Goal: Task Accomplishment & Management: Complete application form

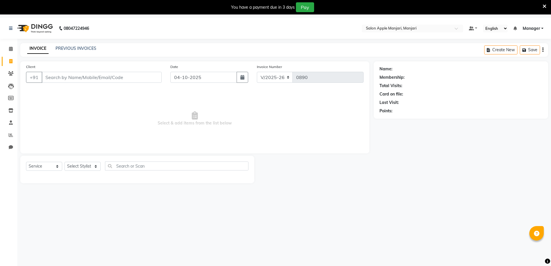
select select "8088"
select select "service"
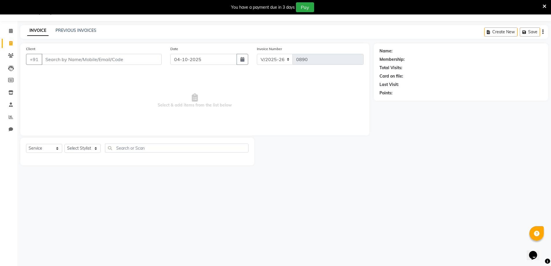
click at [336, 244] on div "08047224946 Select Location × Salon Apple Manjari, Manjari Default Panel My Pan…" at bounding box center [275, 133] width 551 height 266
click at [60, 33] on link "PREVIOUS INVOICES" at bounding box center [76, 30] width 41 height 5
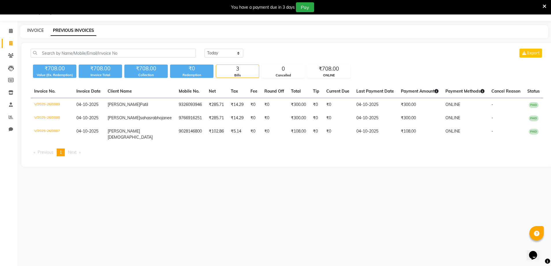
click at [35, 33] on link "INVOICE" at bounding box center [35, 30] width 16 height 5
select select "service"
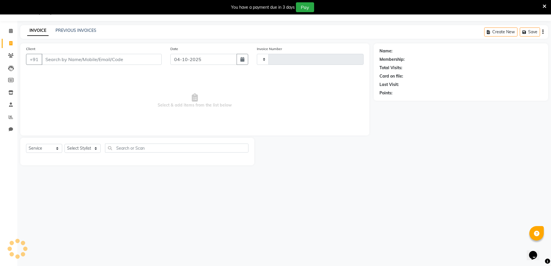
type input "0890"
select select "8088"
type input "9429461470"
click at [138, 62] on span "Add Client" at bounding box center [146, 59] width 23 height 6
select select "22"
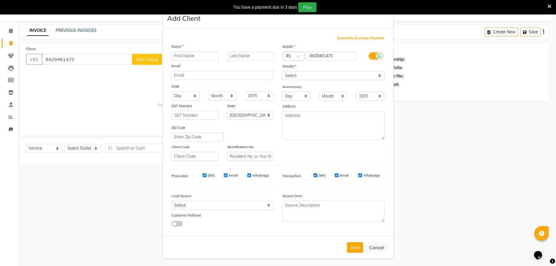
click at [196, 60] on input "text" at bounding box center [194, 56] width 47 height 9
type input "Payal"
click at [234, 60] on input "text" at bounding box center [250, 56] width 47 height 9
type input "[PERSON_NAME]"
drag, startPoint x: 306, startPoint y: 87, endPoint x: 306, endPoint y: 92, distance: 4.3
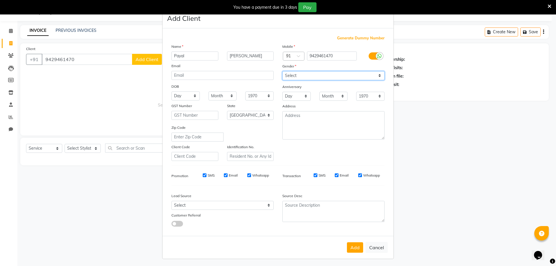
click at [306, 80] on select "Select [DEMOGRAPHIC_DATA] [DEMOGRAPHIC_DATA] Other Prefer Not To Say" at bounding box center [333, 75] width 102 height 9
select select "[DEMOGRAPHIC_DATA]"
click at [282, 80] on select "Select [DEMOGRAPHIC_DATA] [DEMOGRAPHIC_DATA] Other Prefer Not To Say" at bounding box center [333, 75] width 102 height 9
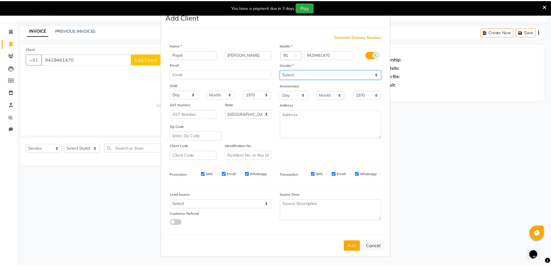
scroll to position [52, 0]
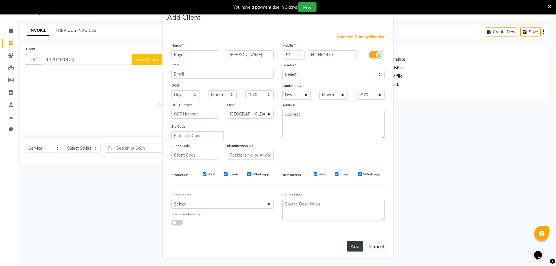
click at [347, 241] on button "Add" at bounding box center [355, 246] width 16 height 10
select select
select select "null"
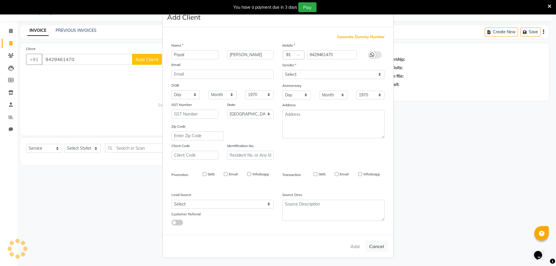
select select
checkbox input "false"
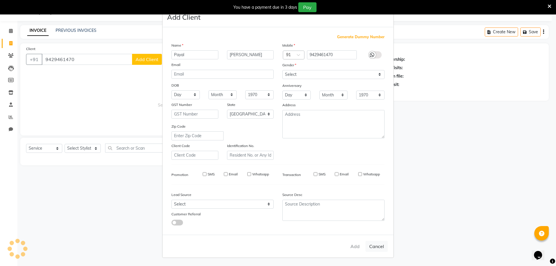
checkbox input "false"
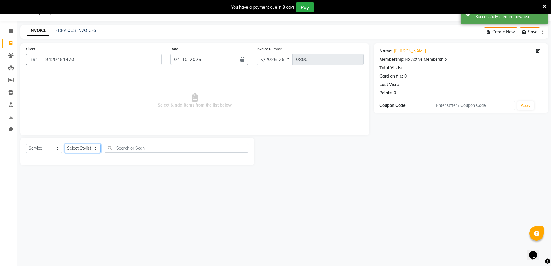
click at [76, 153] on select "Select Stylist [PERSON_NAME] Manager [PERSON_NAME] [PERSON_NAME] [PERSON_NAME] …" at bounding box center [83, 148] width 36 height 9
select select "92041"
click at [67, 153] on select "Select Stylist [PERSON_NAME] Manager [PERSON_NAME] [PERSON_NAME] [PERSON_NAME] …" at bounding box center [83, 148] width 36 height 9
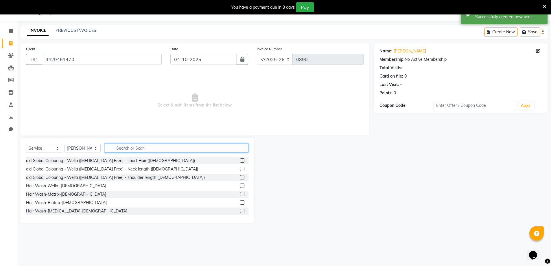
click at [132, 153] on input "text" at bounding box center [177, 148] width 144 height 9
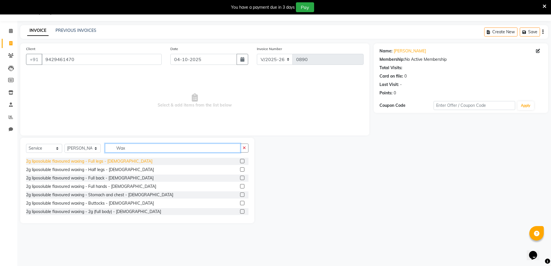
scroll to position [232, 0]
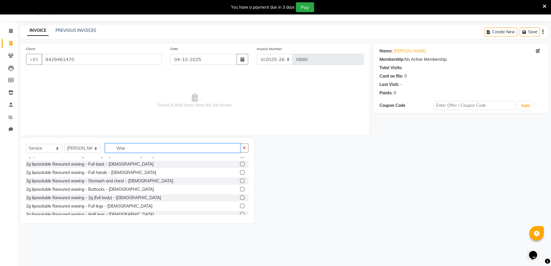
type input "Wax"
click at [240, 175] on label at bounding box center [242, 172] width 4 height 4
click at [240, 175] on input "checkbox" at bounding box center [242, 173] width 4 height 4
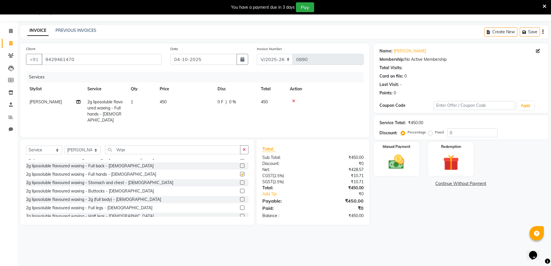
checkbox input "false"
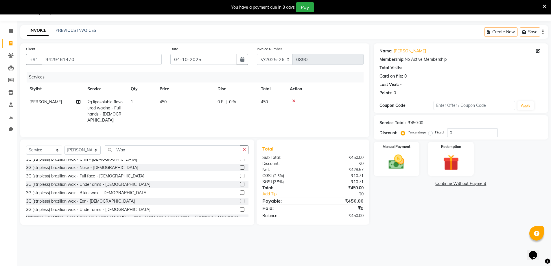
scroll to position [376, 0]
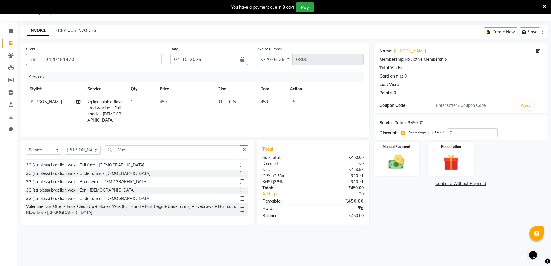
click at [240, 175] on label at bounding box center [242, 173] width 4 height 4
click at [240, 175] on input "checkbox" at bounding box center [242, 174] width 4 height 4
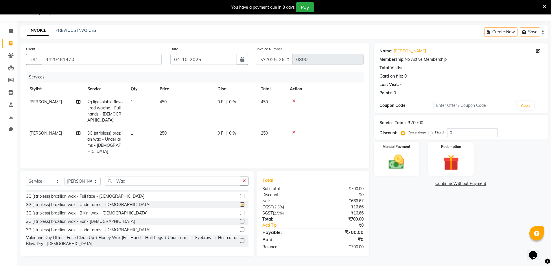
checkbox input "false"
click at [243, 179] on icon "button" at bounding box center [244, 181] width 3 height 4
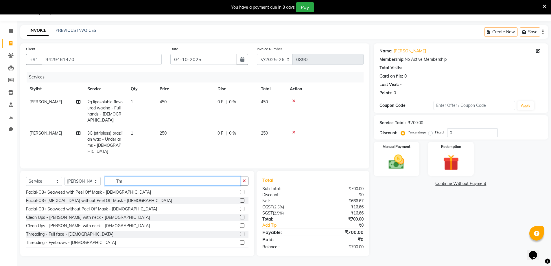
scroll to position [0, 0]
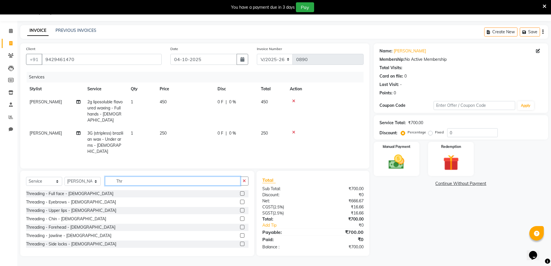
type input "Thr"
click at [240, 200] on label at bounding box center [242, 202] width 4 height 4
click at [240, 200] on input "checkbox" at bounding box center [242, 202] width 4 height 4
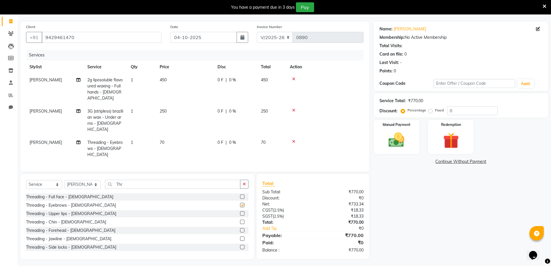
checkbox input "false"
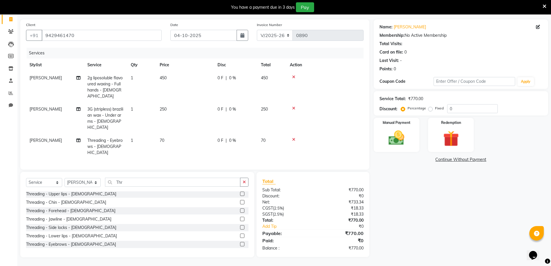
scroll to position [61, 0]
drag, startPoint x: 145, startPoint y: 169, endPoint x: 143, endPoint y: 179, distance: 9.4
click at [143, 179] on input "Thr" at bounding box center [172, 182] width 135 height 9
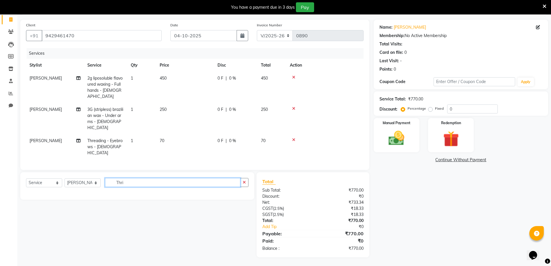
scroll to position [0, 0]
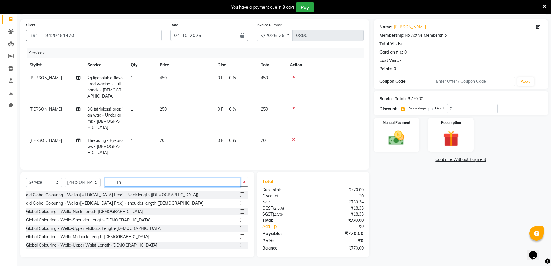
type input "T"
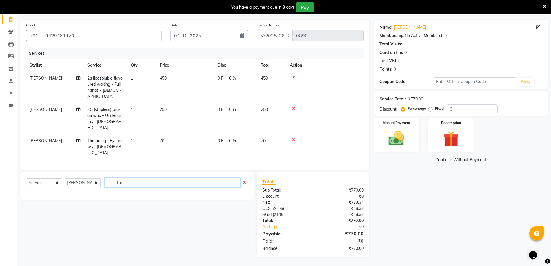
type input "Thr"
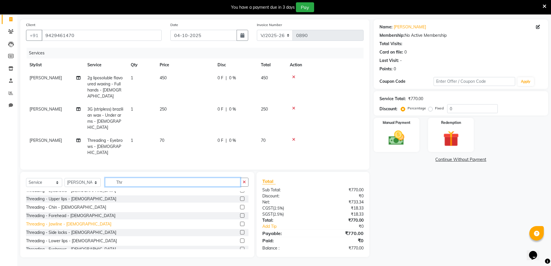
scroll to position [23, 0]
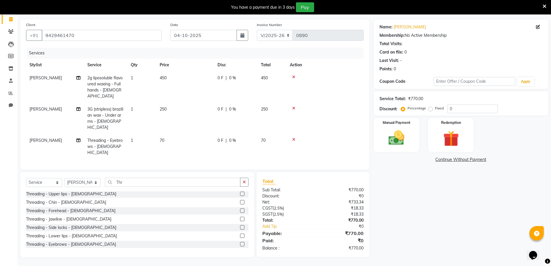
click at [240, 208] on label at bounding box center [242, 210] width 4 height 4
click at [240, 209] on input "checkbox" at bounding box center [242, 211] width 4 height 4
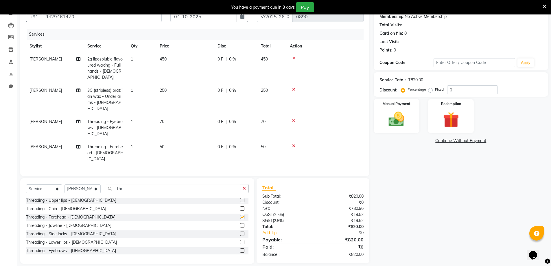
checkbox input "false"
drag, startPoint x: 139, startPoint y: 196, endPoint x: 158, endPoint y: 206, distance: 20.7
click at [146, 193] on input "Thr" at bounding box center [172, 188] width 135 height 9
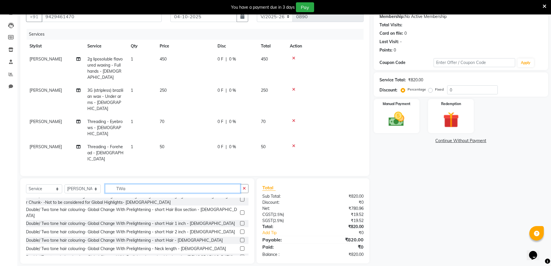
scroll to position [0, 0]
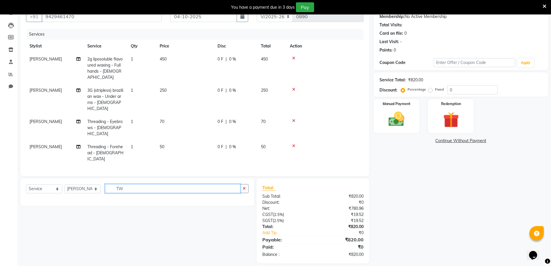
type input "T"
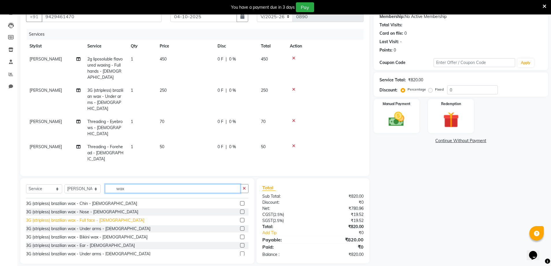
scroll to position [328, 0]
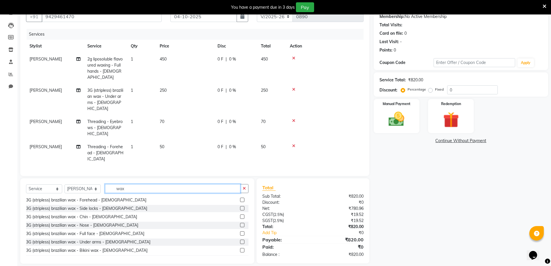
type input "wax"
click at [240, 194] on label at bounding box center [242, 191] width 4 height 4
click at [240, 194] on input "checkbox" at bounding box center [242, 192] width 4 height 4
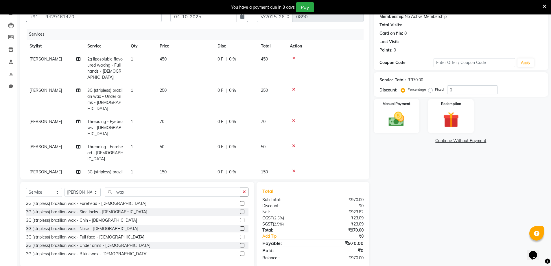
checkbox input "false"
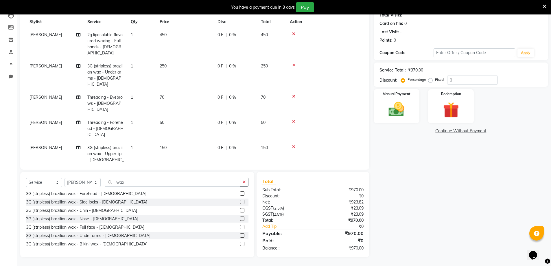
scroll to position [94, 0]
click at [385, 95] on div "Manual Payment" at bounding box center [397, 107] width 48 height 36
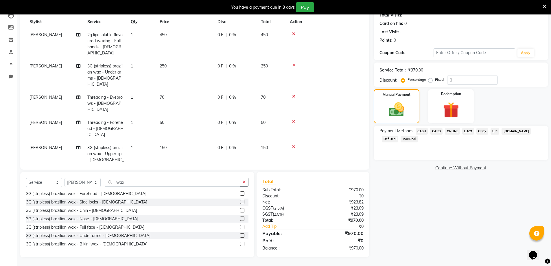
click at [460, 129] on span "ONLINE" at bounding box center [452, 131] width 15 height 7
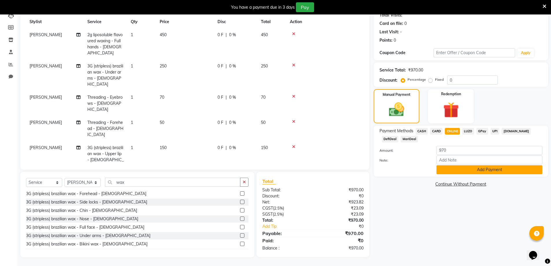
click at [471, 174] on button "Add Payment" at bounding box center [490, 169] width 106 height 9
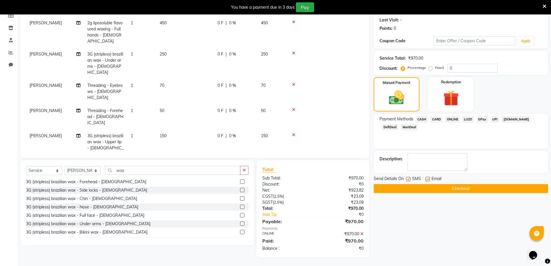
click at [462, 193] on button "Checkout" at bounding box center [461, 188] width 175 height 9
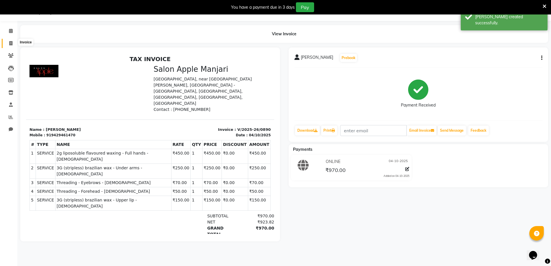
click at [14, 46] on span at bounding box center [11, 43] width 10 height 7
select select "8088"
select select "service"
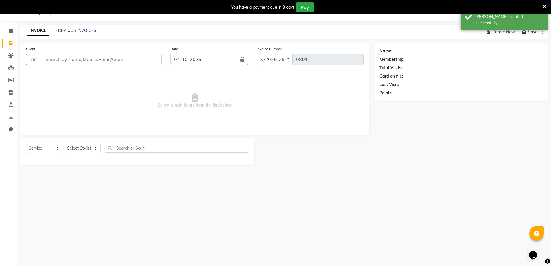
click at [74, 65] on input "Client" at bounding box center [102, 59] width 120 height 11
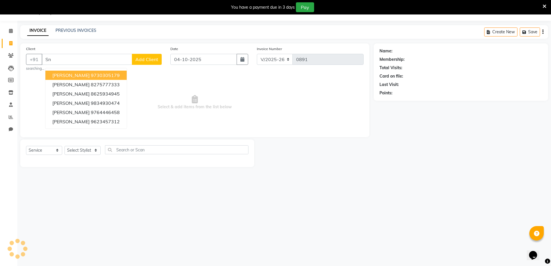
type input "S"
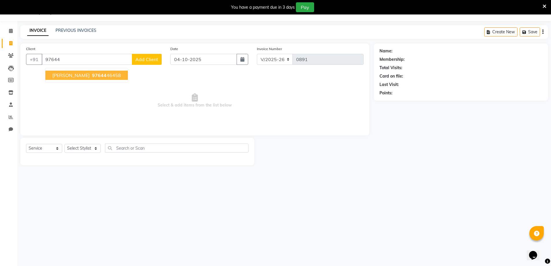
click at [83, 78] on span "[PERSON_NAME]" at bounding box center [70, 75] width 37 height 6
type input "9764446458"
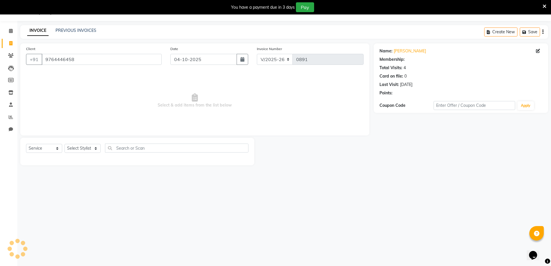
select select "1: Object"
click at [91, 153] on select "Select Stylist [PERSON_NAME] Manager [PERSON_NAME] [PERSON_NAME] [PERSON_NAME] …" at bounding box center [83, 148] width 36 height 9
select select "85931"
click at [67, 153] on select "Select Stylist [PERSON_NAME] Manager [PERSON_NAME] [PERSON_NAME] [PERSON_NAME] …" at bounding box center [83, 148] width 36 height 9
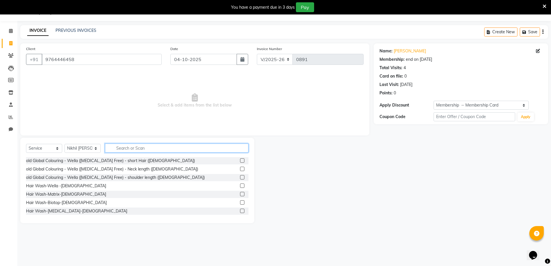
click at [145, 153] on input "text" at bounding box center [177, 148] width 144 height 9
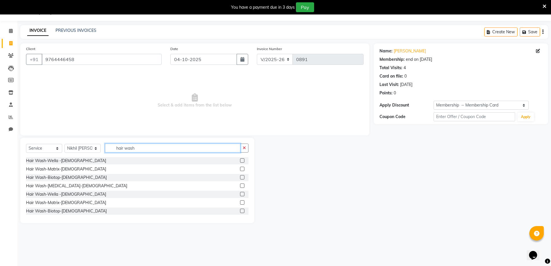
type input "hair wash"
click at [240, 163] on label at bounding box center [242, 160] width 4 height 4
click at [240, 163] on input "checkbox" at bounding box center [242, 161] width 4 height 4
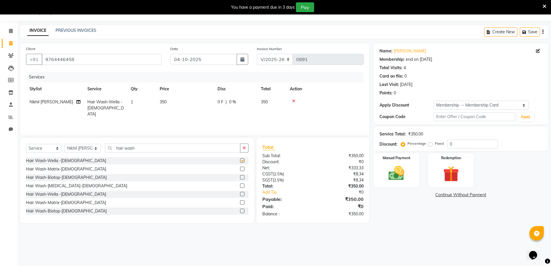
checkbox input "false"
click at [246, 153] on button "button" at bounding box center [244, 148] width 8 height 9
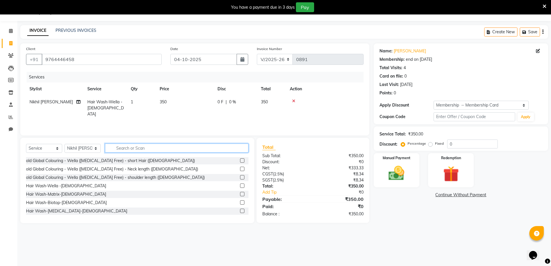
click at [166, 153] on input "text" at bounding box center [177, 148] width 144 height 9
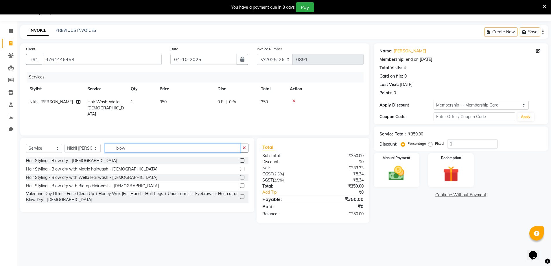
type input "blow"
click at [240, 163] on label at bounding box center [242, 160] width 4 height 4
click at [240, 163] on input "checkbox" at bounding box center [242, 161] width 4 height 4
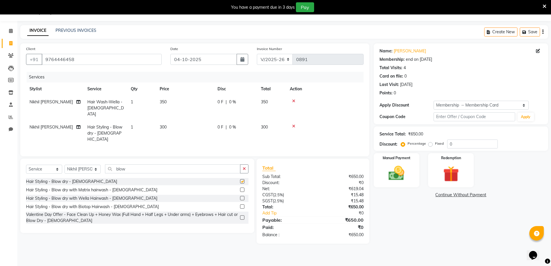
checkbox input "false"
click at [400, 183] on img at bounding box center [396, 173] width 27 height 19
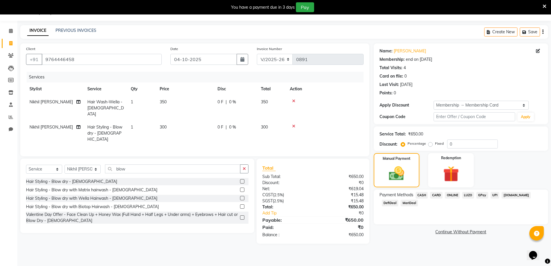
click at [455, 199] on span "ONLINE" at bounding box center [452, 195] width 15 height 7
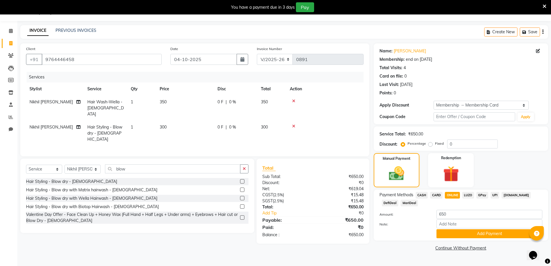
click at [424, 199] on span "CASH" at bounding box center [422, 195] width 12 height 7
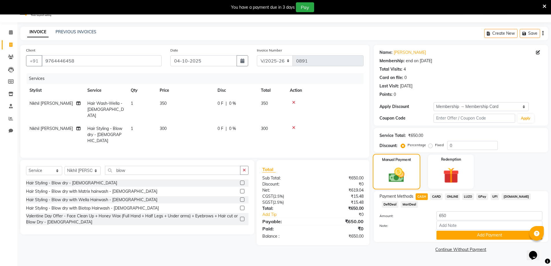
click at [390, 184] on img at bounding box center [397, 175] width 26 height 18
click at [431, 201] on div "CARD" at bounding box center [435, 197] width 15 height 8
click at [428, 200] on span "CASH" at bounding box center [422, 196] width 12 height 7
drag, startPoint x: 436, startPoint y: 217, endPoint x: 440, endPoint y: 218, distance: 5.0
click at [438, 200] on span "CARD" at bounding box center [436, 196] width 12 height 7
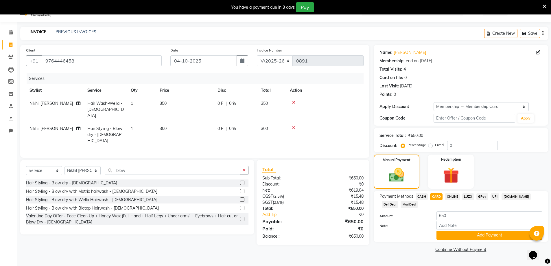
click at [425, 200] on span "CASH" at bounding box center [422, 196] width 12 height 7
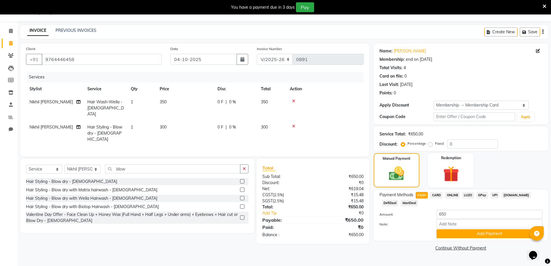
scroll to position [45, 0]
click at [424, 192] on span "CASH" at bounding box center [422, 195] width 12 height 7
drag, startPoint x: 424, startPoint y: 189, endPoint x: 426, endPoint y: 193, distance: 4.4
click at [425, 192] on span "CASH" at bounding box center [422, 195] width 12 height 7
click at [457, 236] on button "Add Payment" at bounding box center [490, 233] width 106 height 9
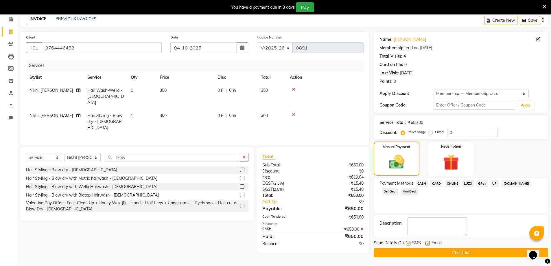
scroll to position [61, 0]
click at [432, 253] on button "Checkout" at bounding box center [461, 252] width 175 height 9
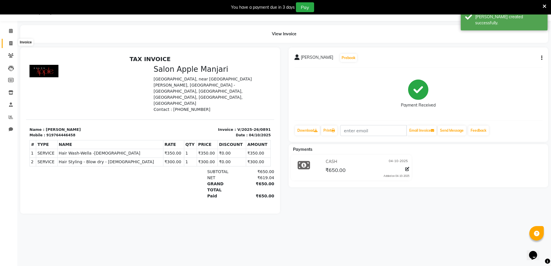
click at [12, 43] on icon at bounding box center [10, 43] width 3 height 4
select select "service"
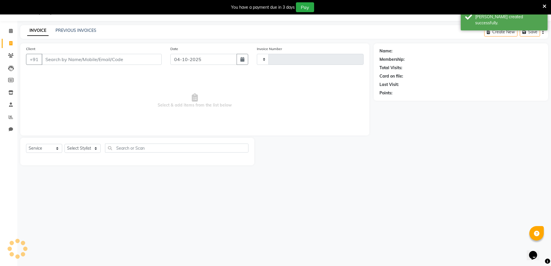
type input "0892"
select select "8088"
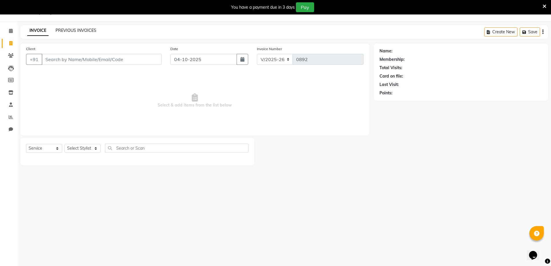
click at [77, 31] on link "PREVIOUS INVOICES" at bounding box center [76, 30] width 41 height 5
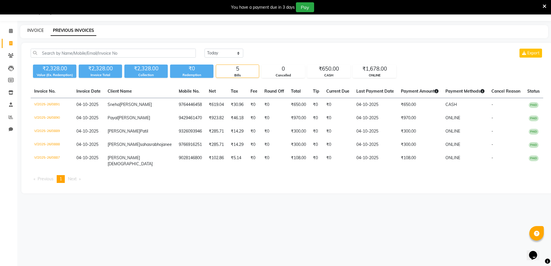
click at [39, 30] on link "INVOICE" at bounding box center [35, 30] width 16 height 5
select select "service"
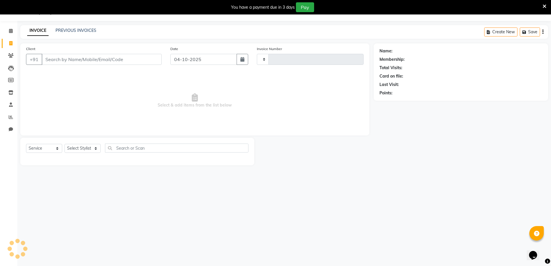
type input "0892"
select select "8088"
click at [79, 65] on input "Client" at bounding box center [102, 59] width 120 height 11
type input "9743660065"
click at [154, 62] on span "Add Client" at bounding box center [146, 59] width 23 height 6
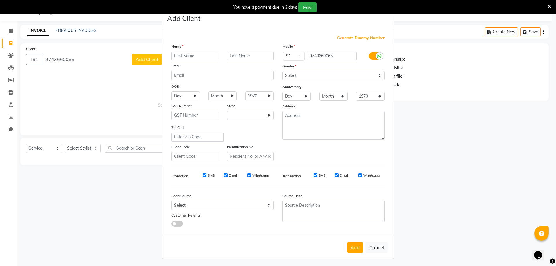
select select "22"
drag, startPoint x: 203, startPoint y: 68, endPoint x: 225, endPoint y: 74, distance: 23.0
click at [207, 60] on input "text" at bounding box center [194, 56] width 47 height 9
type input "Hemant"
click at [249, 60] on input "text" at bounding box center [250, 56] width 47 height 9
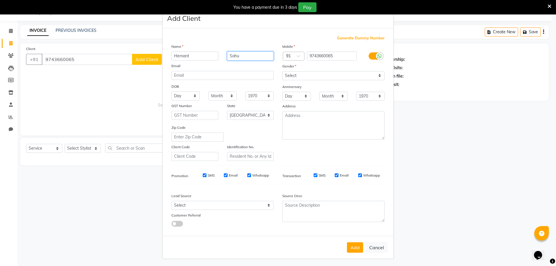
type input "Sahu"
click at [294, 80] on select "Select [DEMOGRAPHIC_DATA] [DEMOGRAPHIC_DATA] Other Prefer Not To Say" at bounding box center [333, 75] width 102 height 9
select select "[DEMOGRAPHIC_DATA]"
click at [282, 80] on select "Select [DEMOGRAPHIC_DATA] [DEMOGRAPHIC_DATA] Other Prefer Not To Say" at bounding box center [333, 75] width 102 height 9
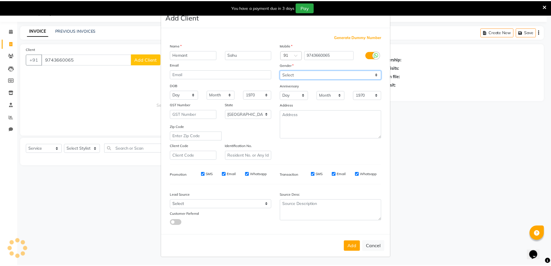
scroll to position [52, 0]
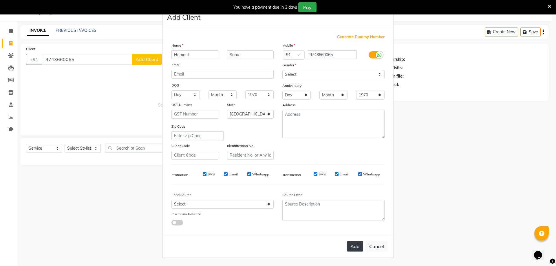
click at [347, 242] on button "Add" at bounding box center [355, 246] width 16 height 10
select select
select select "null"
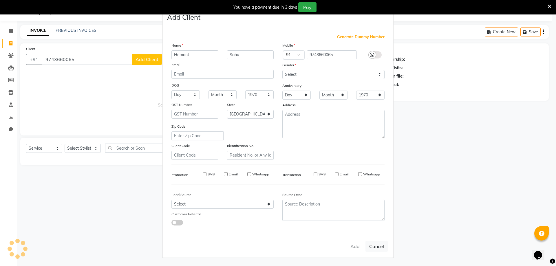
select select
checkbox input "false"
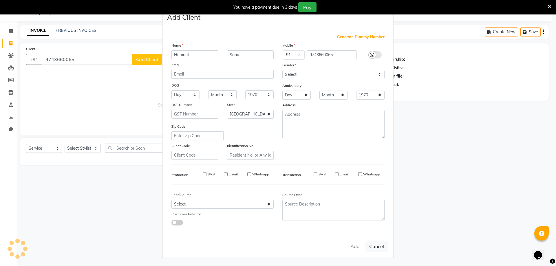
checkbox input "false"
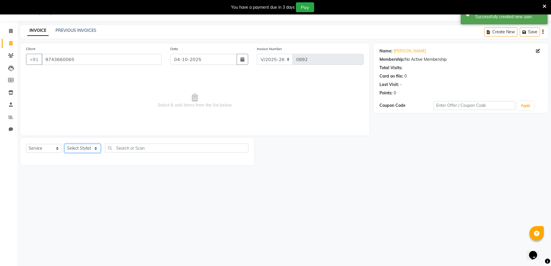
click at [96, 153] on select "Select Stylist [PERSON_NAME] Manager [PERSON_NAME] [PERSON_NAME] [PERSON_NAME] …" at bounding box center [83, 148] width 36 height 9
select select "85931"
click at [67, 153] on select "Select Stylist [PERSON_NAME] Manager [PERSON_NAME] [PERSON_NAME] [PERSON_NAME] …" at bounding box center [83, 148] width 36 height 9
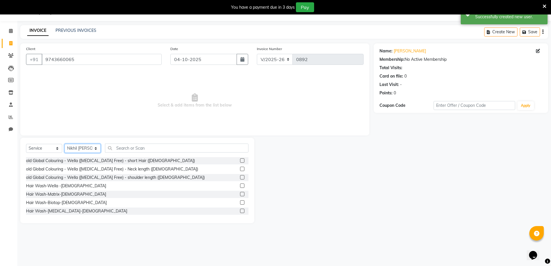
click at [84, 153] on select "Select Stylist [PERSON_NAME] Manager [PERSON_NAME] [PERSON_NAME] [PERSON_NAME] …" at bounding box center [83, 148] width 36 height 9
click at [67, 153] on select "Select Stylist [PERSON_NAME] Manager [PERSON_NAME] [PERSON_NAME] [PERSON_NAME] …" at bounding box center [83, 148] width 36 height 9
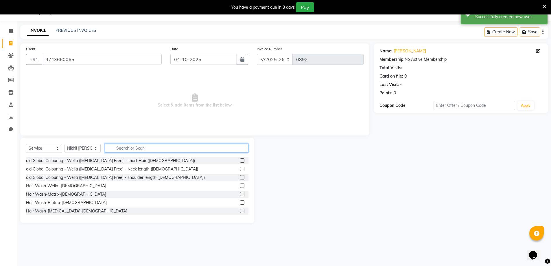
click at [137, 153] on input "text" at bounding box center [177, 148] width 144 height 9
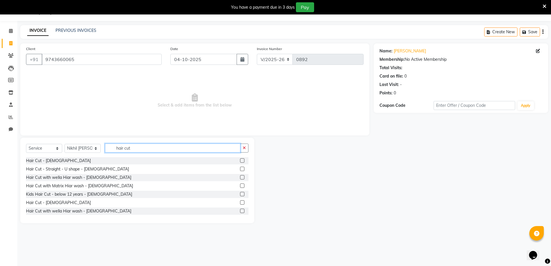
type input "hair cut"
click at [240, 179] on label at bounding box center [242, 177] width 4 height 4
click at [240, 179] on input "checkbox" at bounding box center [242, 178] width 4 height 4
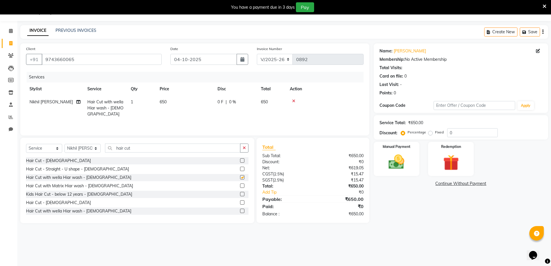
checkbox input "false"
click at [395, 171] on img at bounding box center [396, 162] width 27 height 19
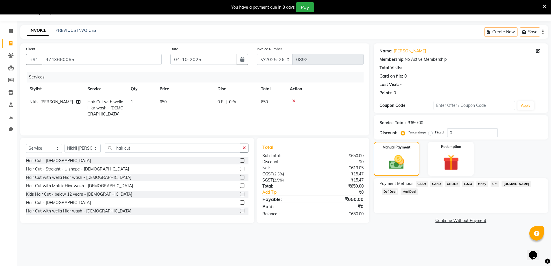
click at [453, 187] on span "ONLINE" at bounding box center [452, 184] width 15 height 7
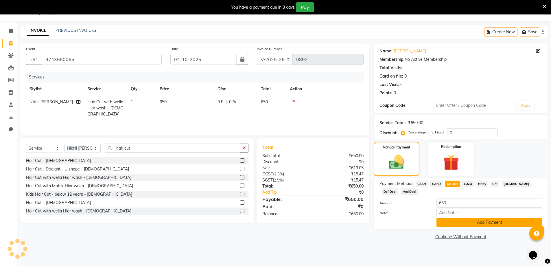
click at [459, 227] on button "Add Payment" at bounding box center [490, 222] width 106 height 9
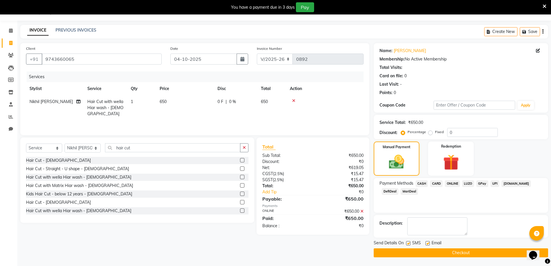
scroll to position [47, 0]
click at [457, 253] on button "Checkout" at bounding box center [461, 252] width 175 height 9
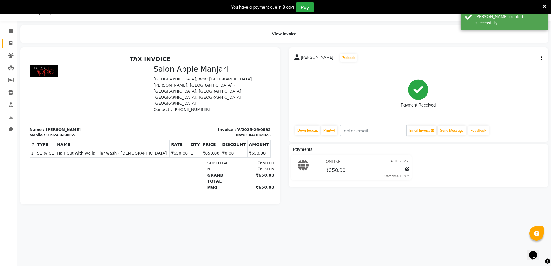
click at [10, 39] on link "Invoice" at bounding box center [9, 44] width 14 height 10
select select "8088"
select select "service"
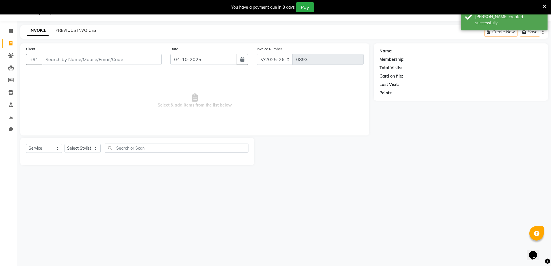
click at [60, 30] on link "PREVIOUS INVOICES" at bounding box center [76, 30] width 41 height 5
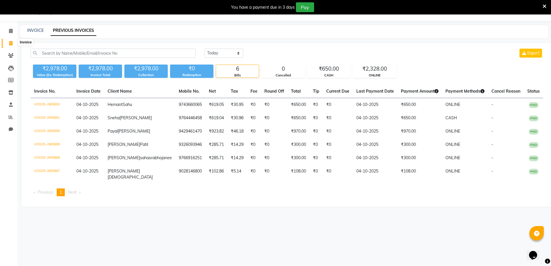
click at [10, 43] on icon at bounding box center [10, 43] width 3 height 4
select select "service"
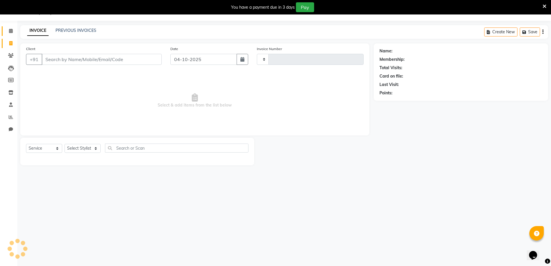
type input "0893"
select select "8088"
